Goal: Task Accomplishment & Management: Use online tool/utility

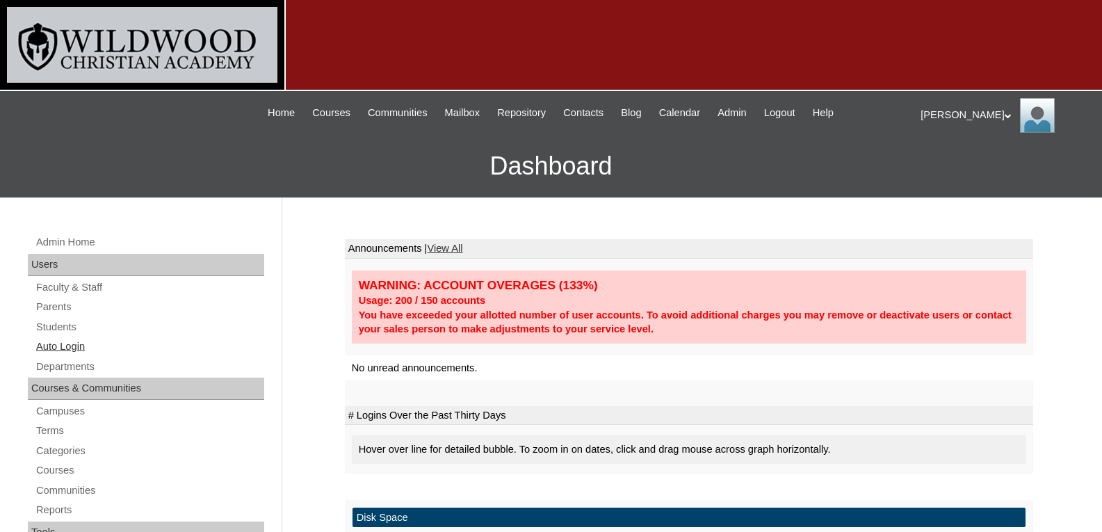
click at [54, 341] on link "Auto Login" at bounding box center [149, 346] width 229 height 17
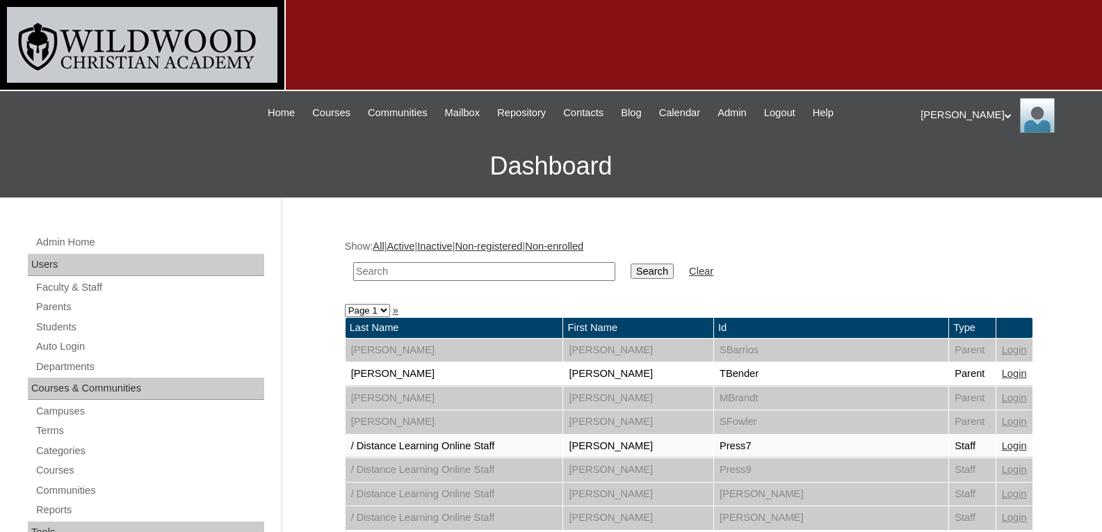
click at [390, 269] on input "text" at bounding box center [484, 271] width 262 height 19
type input "knu"
click at [630, 275] on input "Search" at bounding box center [651, 270] width 43 height 15
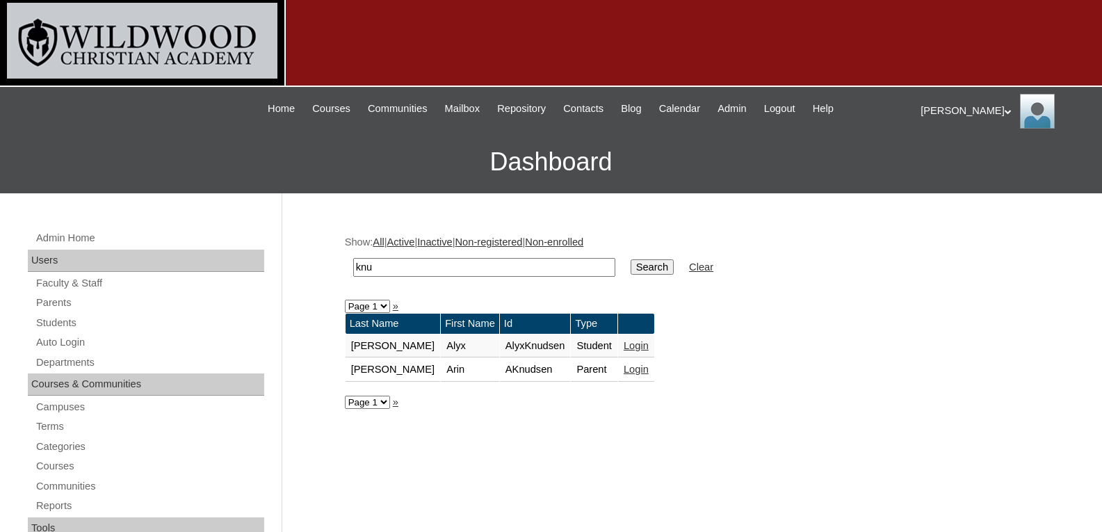
scroll to position [5, 0]
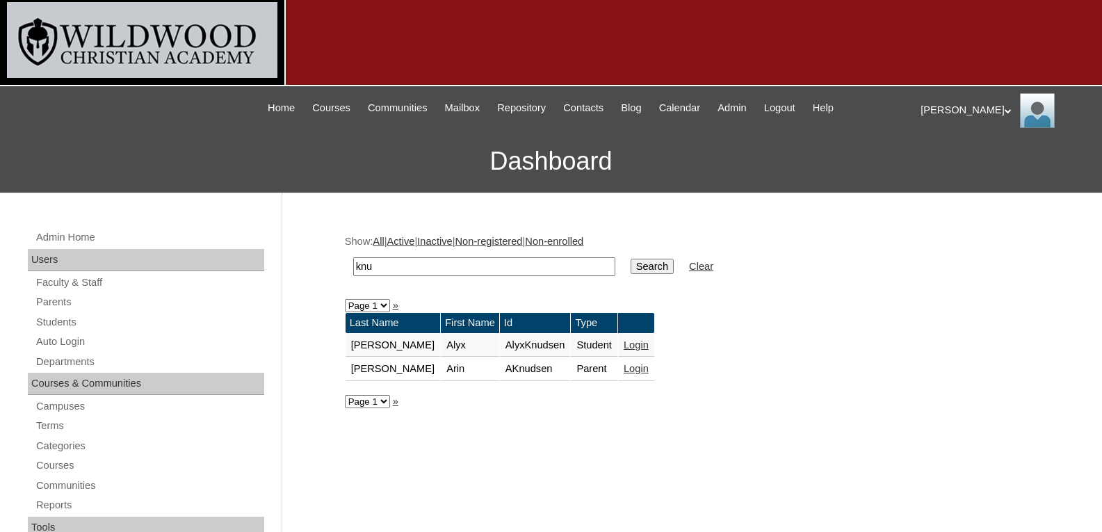
click at [623, 368] on link "Login" at bounding box center [635, 368] width 25 height 11
